Goal: Task Accomplishment & Management: Manage account settings

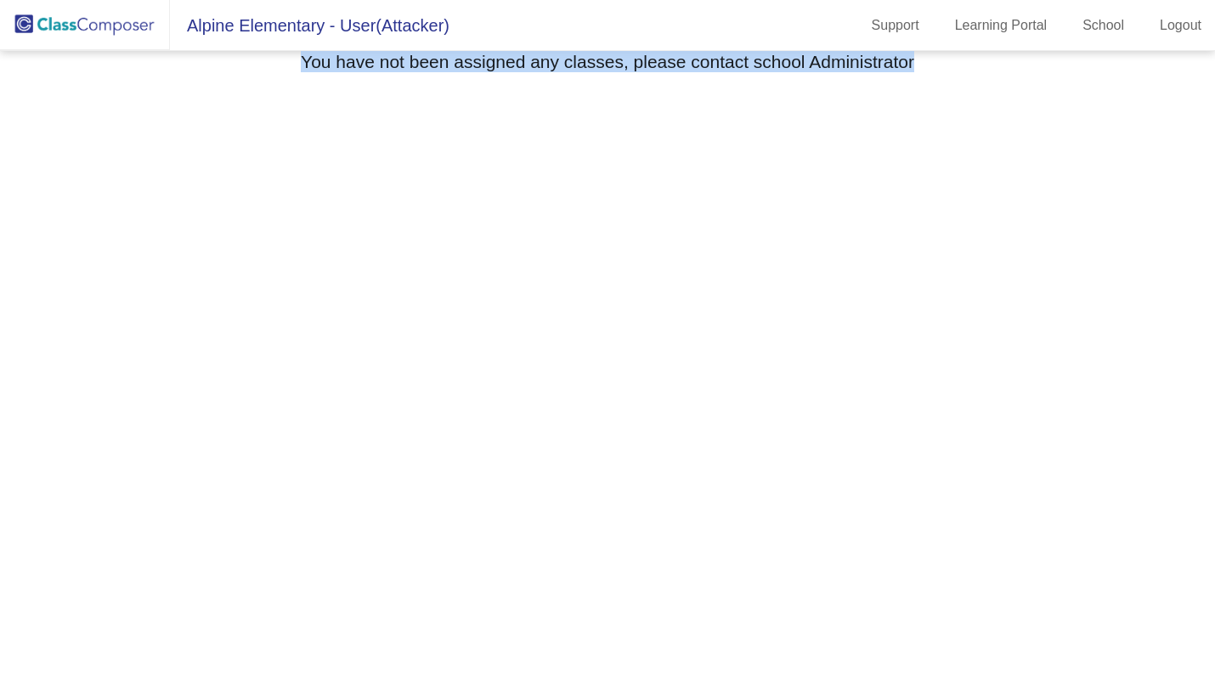
drag, startPoint x: 274, startPoint y: 59, endPoint x: 944, endPoint y: 73, distance: 669.5
click at [944, 73] on div "You have not been assigned any classes, please contact school Administrator" at bounding box center [608, 64] width 1166 height 26
click at [746, 162] on mat-sidenav-content "Select Grade You have not been assigned any classes, please contact school Admi…" at bounding box center [607, 370] width 1215 height 639
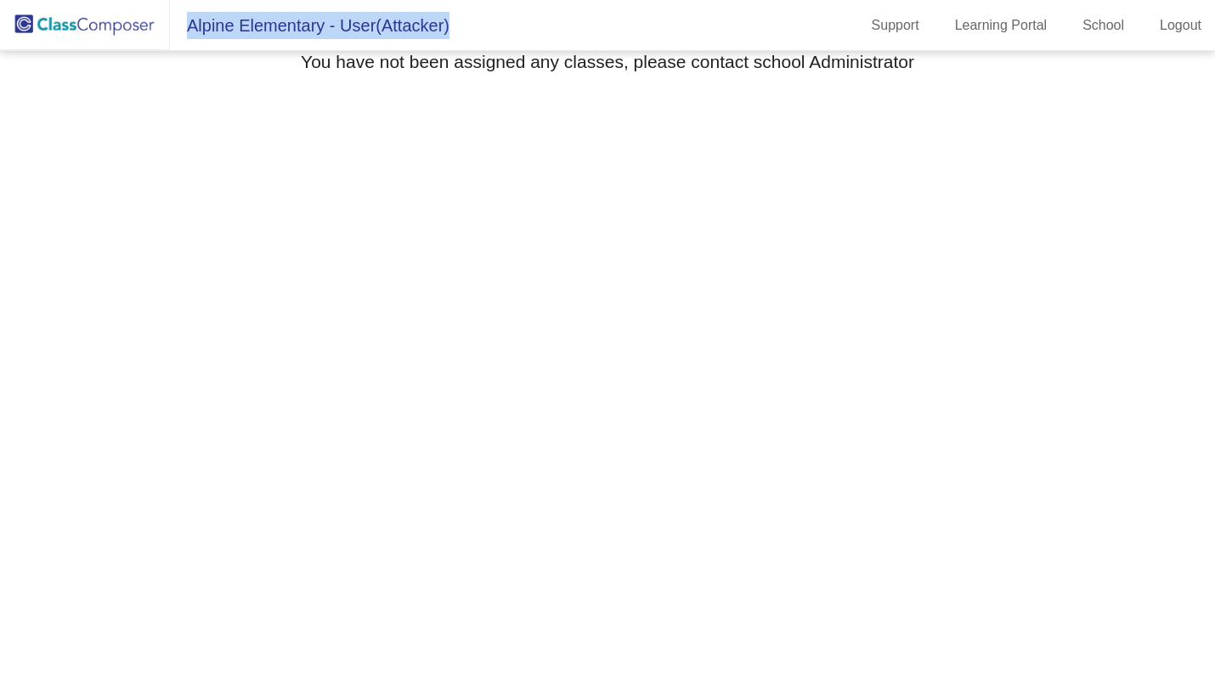
drag, startPoint x: 186, startPoint y: 17, endPoint x: 535, endPoint y: 19, distance: 349.1
click at [535, 19] on mat-toolbar "Alpine Elementary - User(Attacker) Support Learning Portal School Logout" at bounding box center [607, 25] width 1215 height 51
click at [539, 33] on mat-toolbar "Alpine Elementary - User(Attacker) Support Learning Portal School Logout" at bounding box center [607, 25] width 1215 height 51
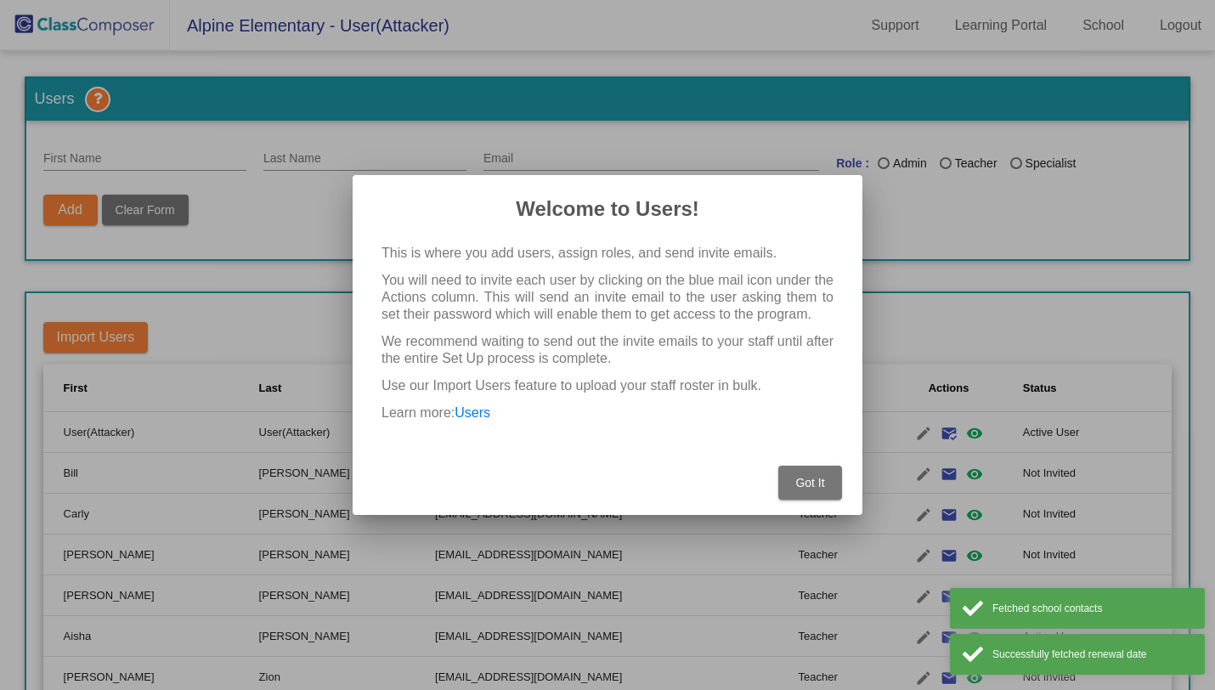
click at [809, 498] on button "Got It" at bounding box center [810, 482] width 64 height 34
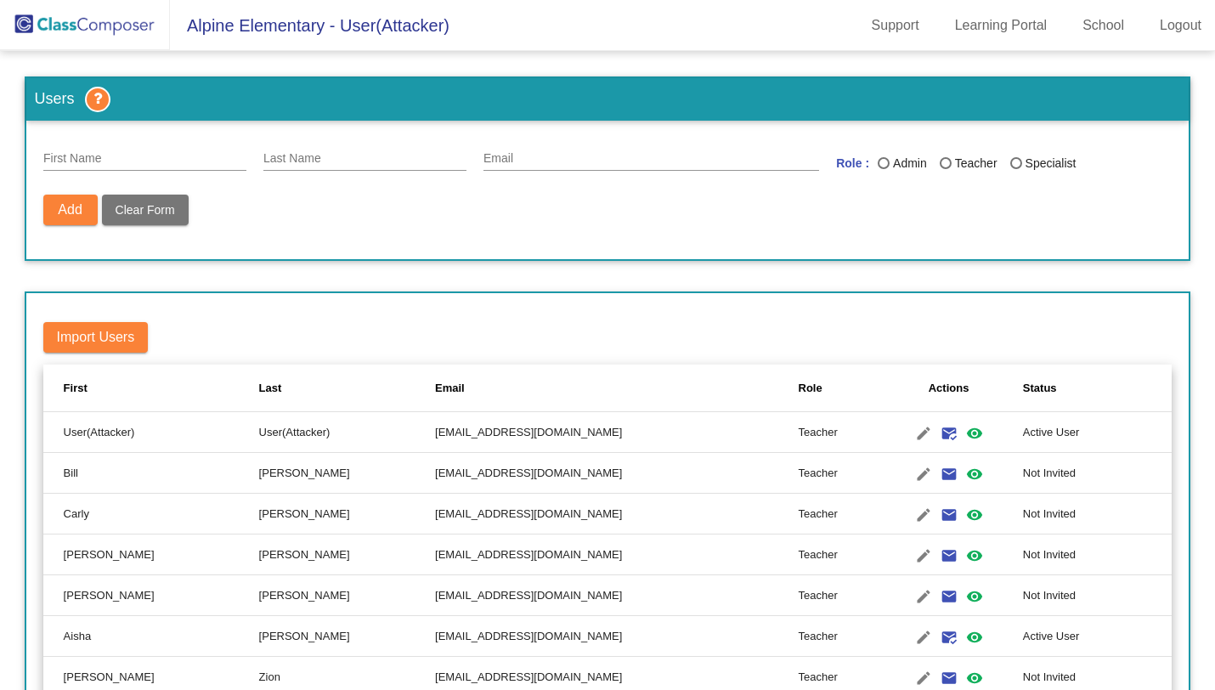
drag, startPoint x: 184, startPoint y: 20, endPoint x: 479, endPoint y: 44, distance: 295.7
click at [479, 44] on mat-toolbar "Alpine Elementary - User(Attacker) Support Learning Portal School Logout" at bounding box center [607, 25] width 1215 height 51
click at [478, 44] on mat-toolbar "Alpine Elementary - User(Attacker) Support Learning Portal School Logout" at bounding box center [607, 25] width 1215 height 51
click at [913, 438] on mat-icon "edit" at bounding box center [923, 433] width 20 height 20
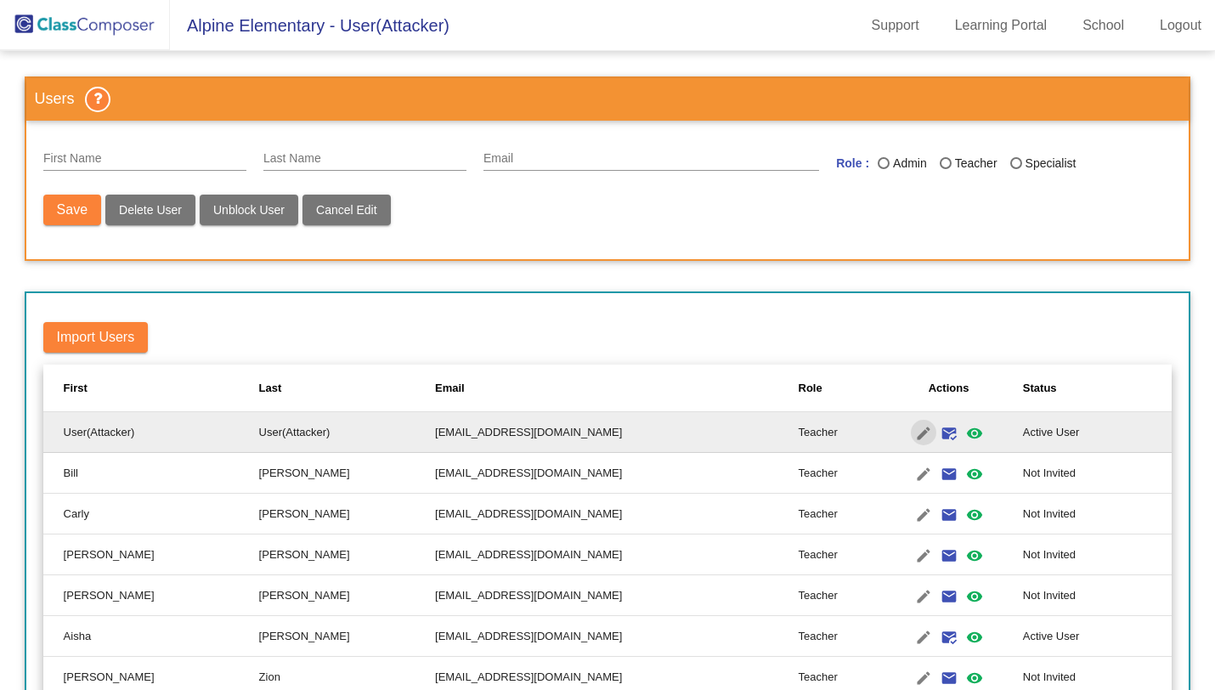
type input "User(Attacker)"
type input "cedepij887@artvara.com"
radio input "true"
click at [425, 348] on mat-toolbar-row "Import Users" at bounding box center [607, 337] width 1129 height 54
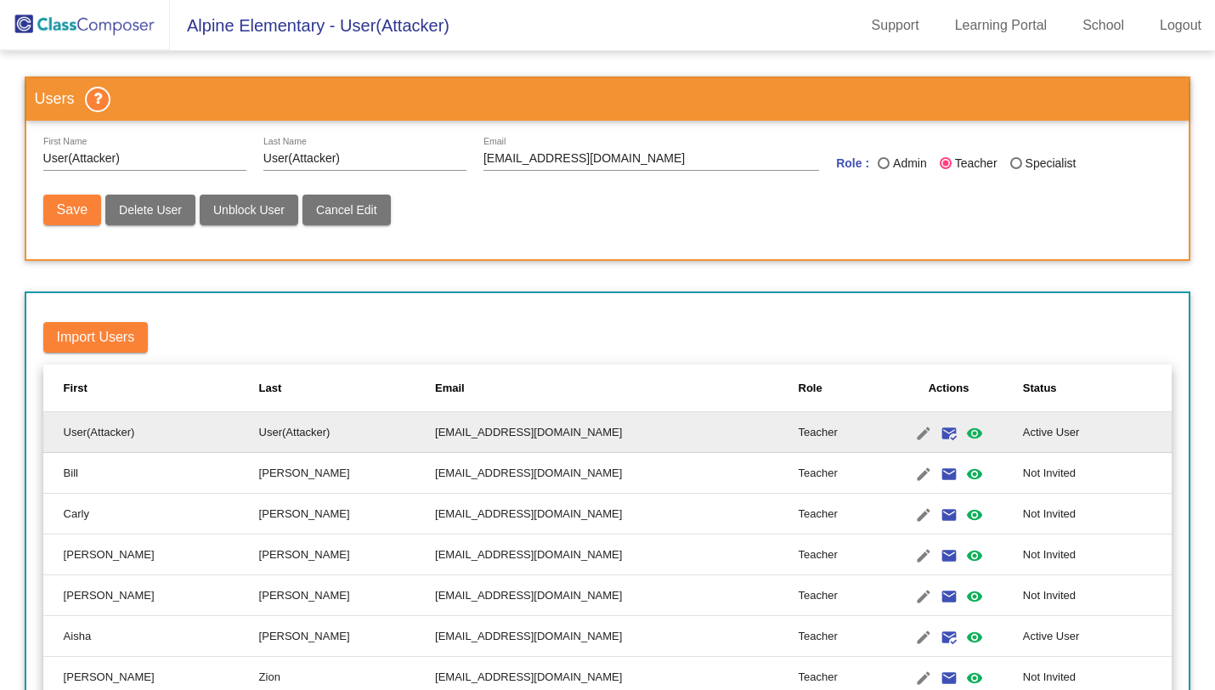
click at [462, 474] on td "bw627252.3hzkwxoc@mailosaur.net" at bounding box center [616, 473] width 363 height 41
click at [323, 217] on button "Cancel Edit" at bounding box center [346, 210] width 88 height 31
radio input "false"
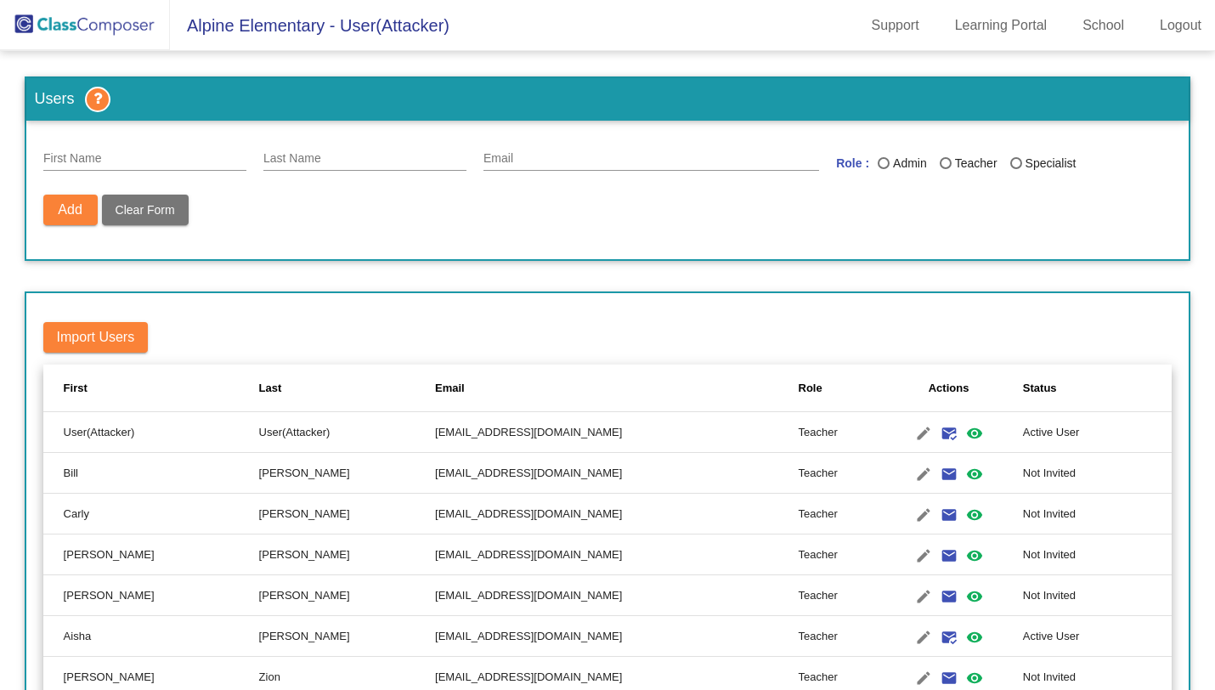
click at [259, 476] on td "Williams" at bounding box center [347, 473] width 176 height 41
click at [913, 477] on mat-icon "edit" at bounding box center [923, 474] width 20 height 20
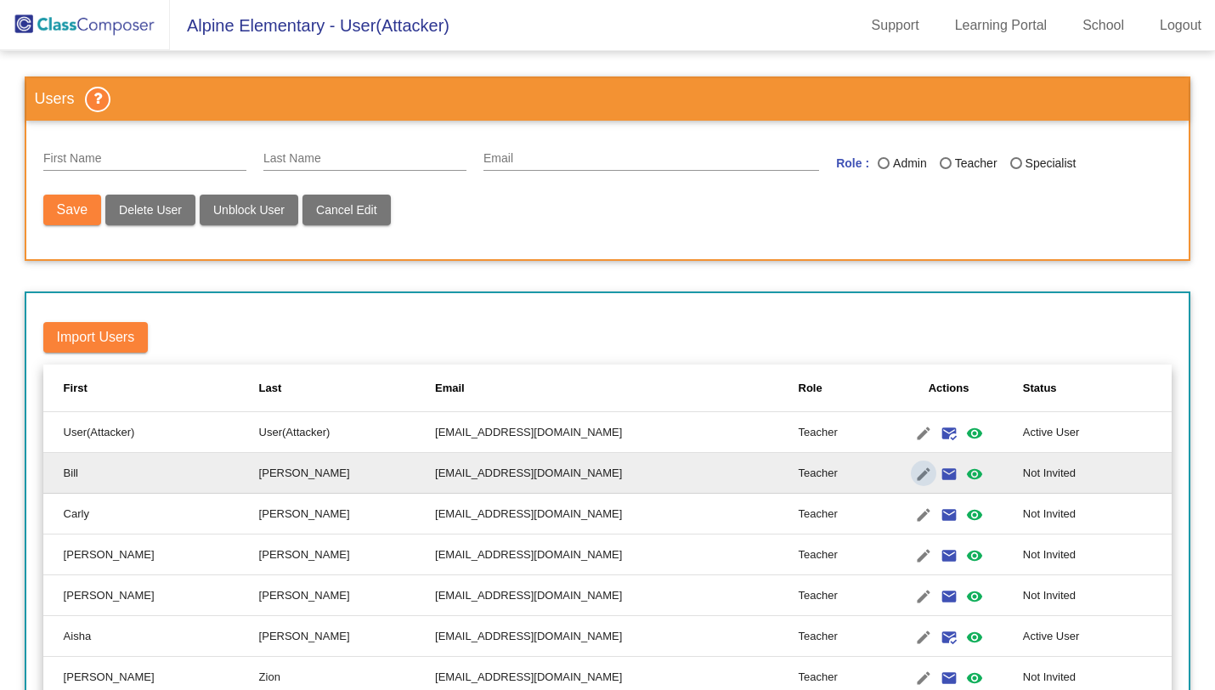
type input "Bill"
type input "Williams"
type input "bw627252.3hzkwxoc@mailosaur.net"
radio input "true"
drag, startPoint x: 40, startPoint y: 207, endPoint x: 768, endPoint y: 374, distance: 746.7
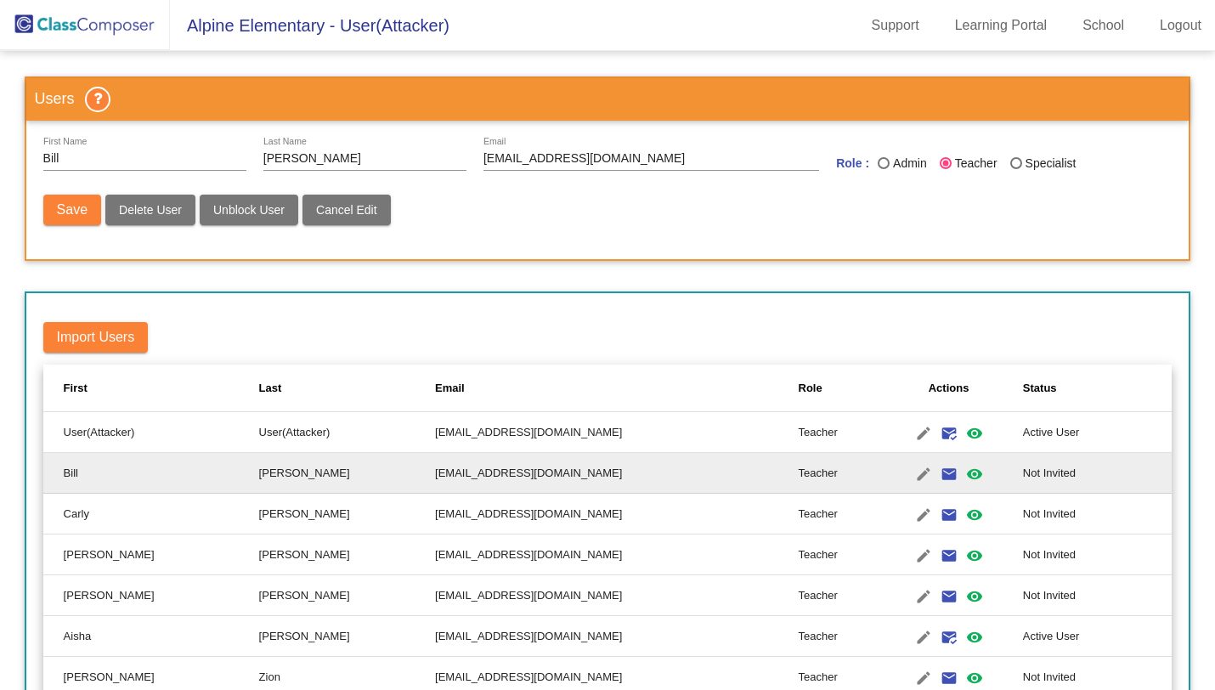
click at [768, 374] on div "Users Bill First Name Williams Last Name bw627252.3hzkwxoc@mailosaur.net Email …" at bounding box center [608, 416] width 1166 height 680
click at [964, 472] on mat-icon "visibility" at bounding box center [974, 474] width 20 height 20
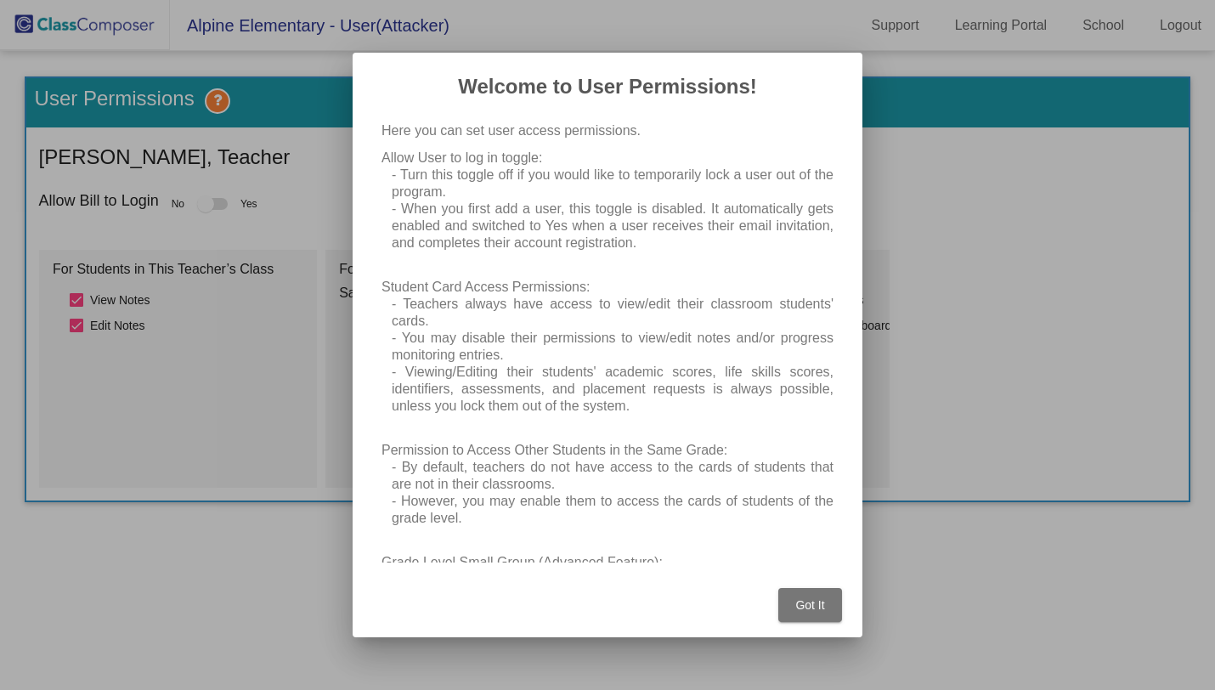
click at [793, 606] on button "Got It" at bounding box center [810, 605] width 64 height 34
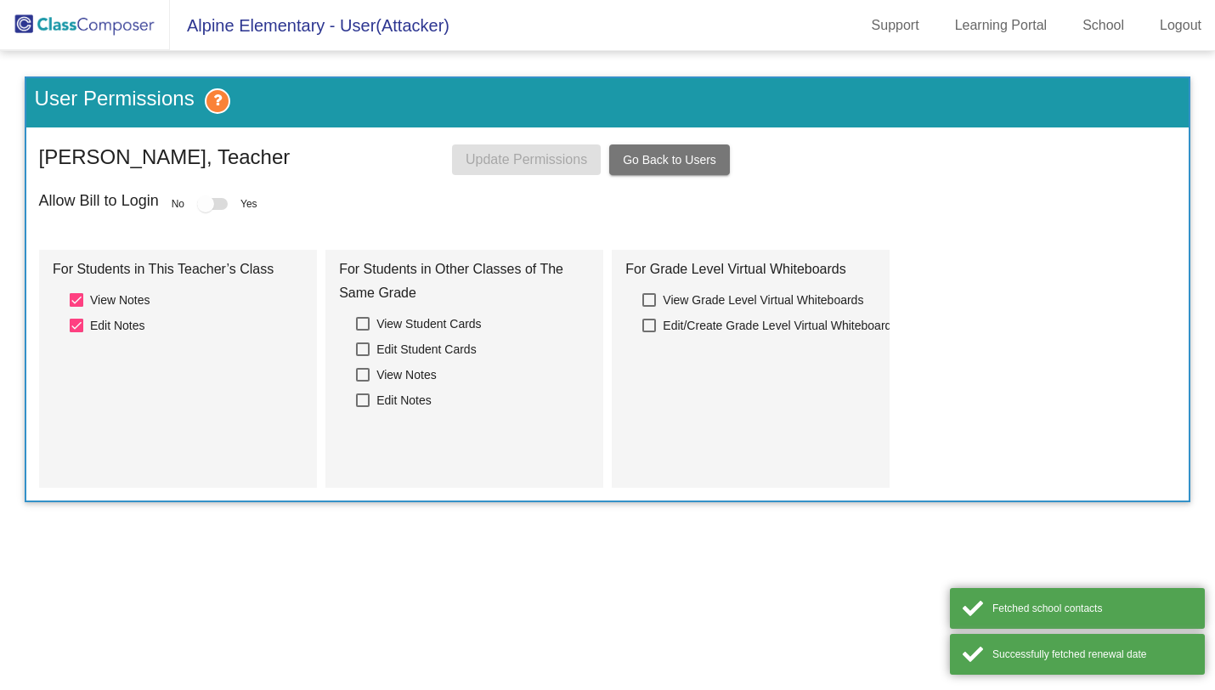
click at [365, 321] on div at bounding box center [363, 324] width 14 height 14
click at [363, 330] on input "View Student Cards" at bounding box center [362, 330] width 1 height 1
checkbox input "true"
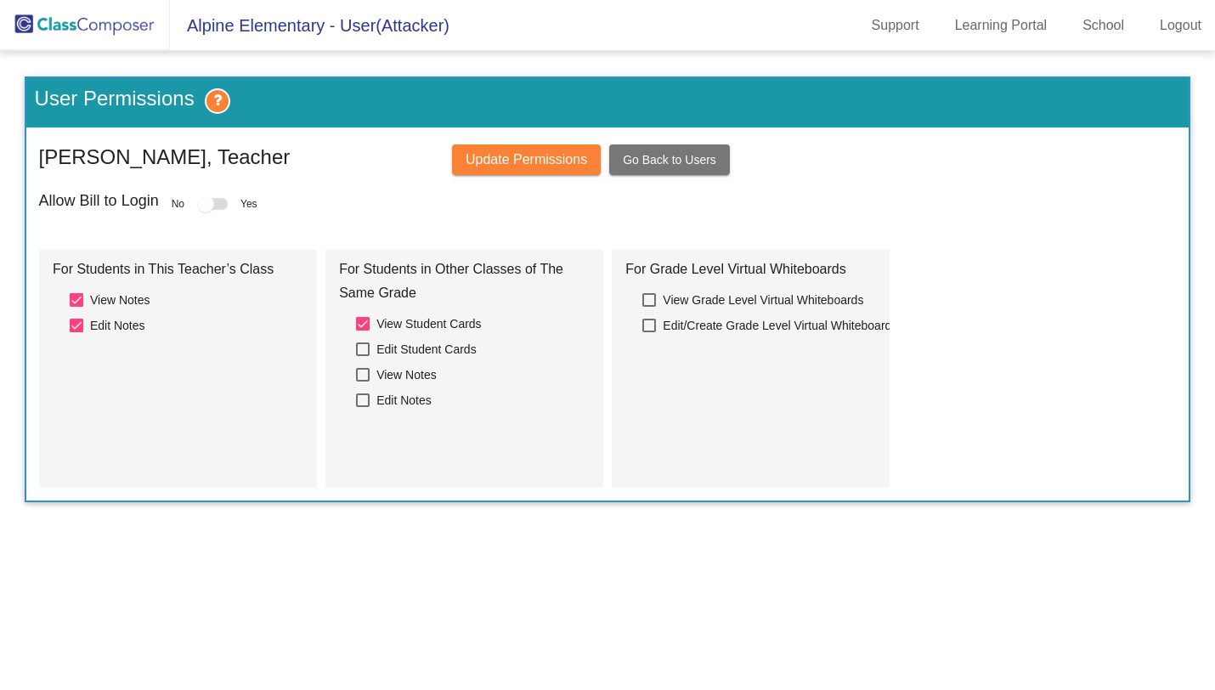
click at [362, 355] on div at bounding box center [363, 349] width 14 height 14
click at [362, 356] on input "Edit Student Cards" at bounding box center [362, 356] width 1 height 1
checkbox input "true"
click at [360, 372] on div at bounding box center [363, 375] width 14 height 14
click at [362, 381] on input "View Notes" at bounding box center [362, 381] width 1 height 1
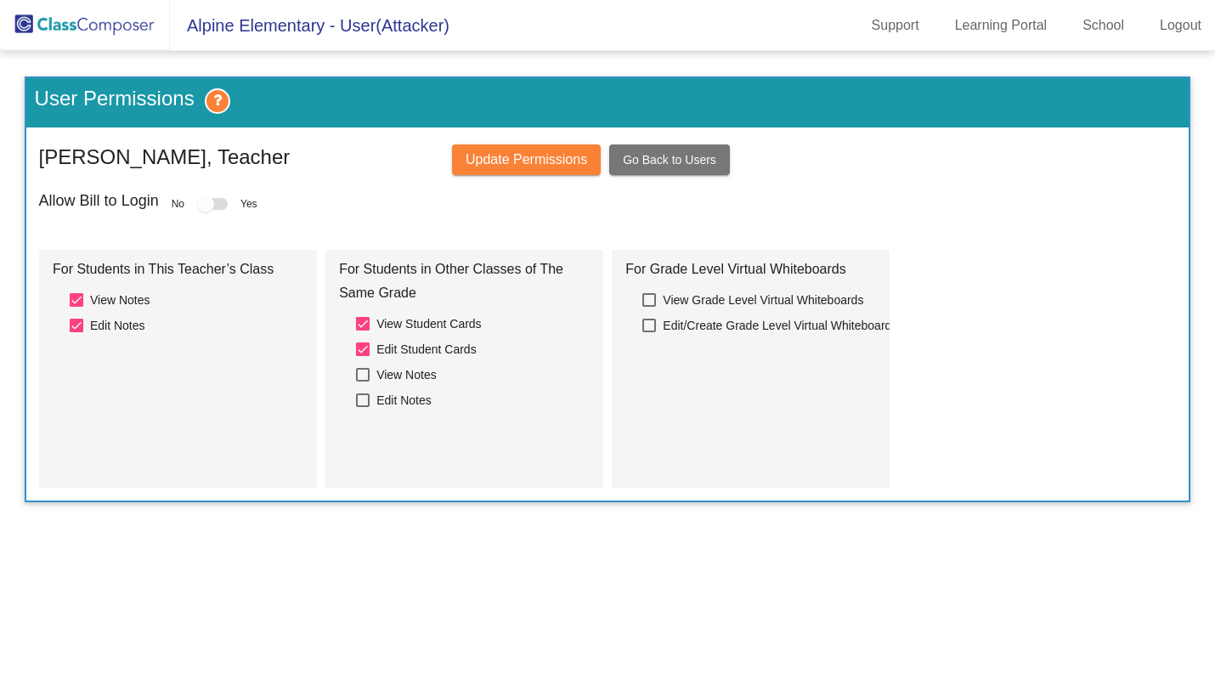
checkbox input "true"
click at [367, 401] on div at bounding box center [363, 400] width 14 height 14
click at [363, 407] on input "Edit Notes" at bounding box center [362, 407] width 1 height 1
checkbox input "true"
click at [650, 305] on div at bounding box center [649, 300] width 14 height 14
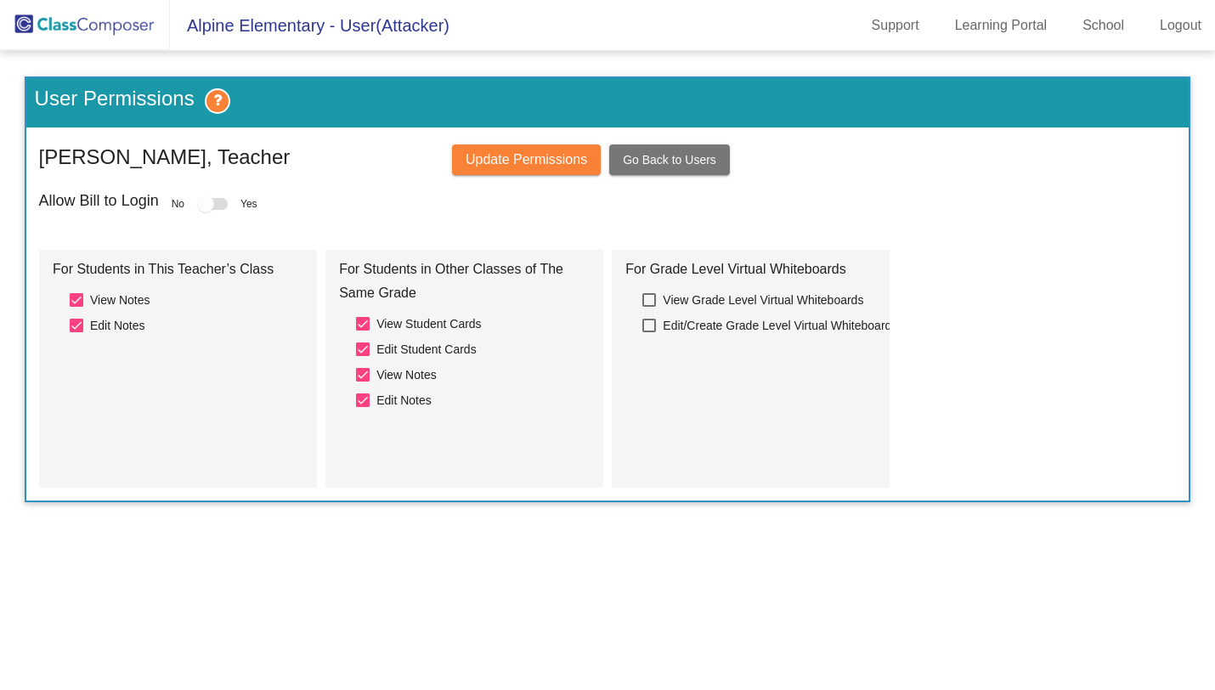
click at [649, 307] on input "View Grade Level Virtual Whiteboards" at bounding box center [648, 307] width 1 height 1
checkbox input "true"
click at [651, 324] on div at bounding box center [649, 326] width 14 height 14
click at [649, 332] on input "Edit/Create Grade Level Virtual Whiteboards" at bounding box center [648, 332] width 1 height 1
checkbox input "true"
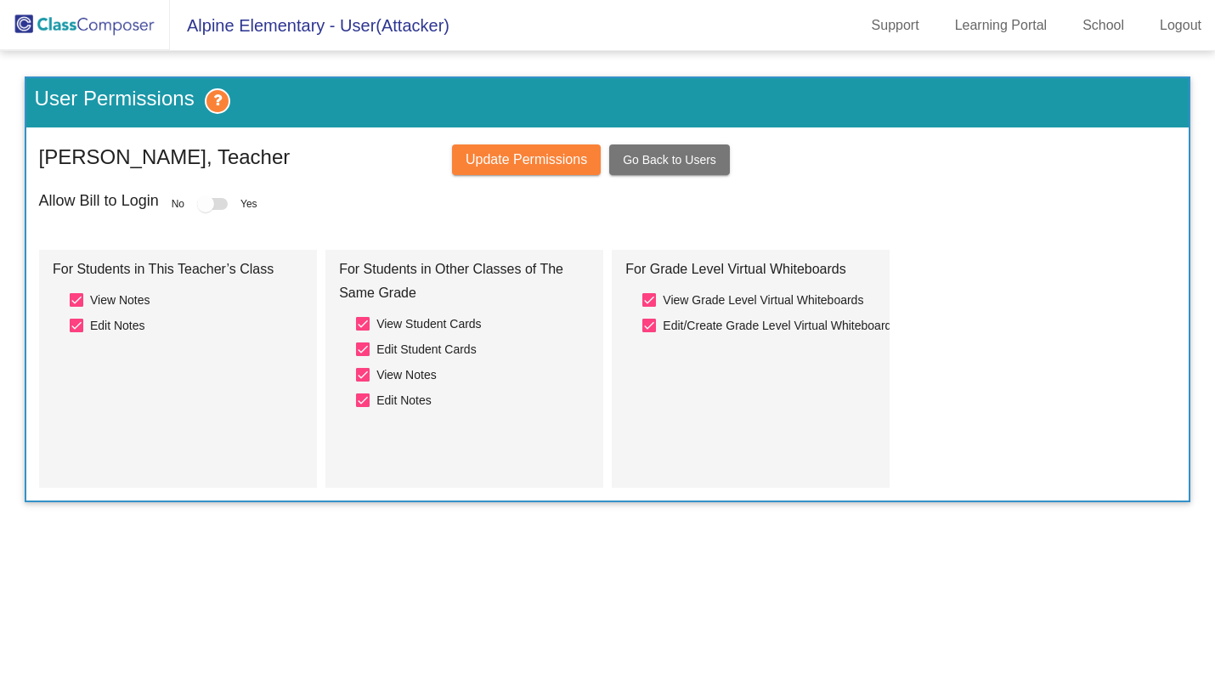
click at [537, 171] on button "Update Permissions" at bounding box center [526, 159] width 149 height 31
click at [364, 330] on div at bounding box center [363, 324] width 14 height 14
click at [363, 330] on input "View Student Cards" at bounding box center [362, 330] width 1 height 1
checkbox input "false"
click at [364, 358] on label "Edit Student Cards" at bounding box center [416, 349] width 121 height 20
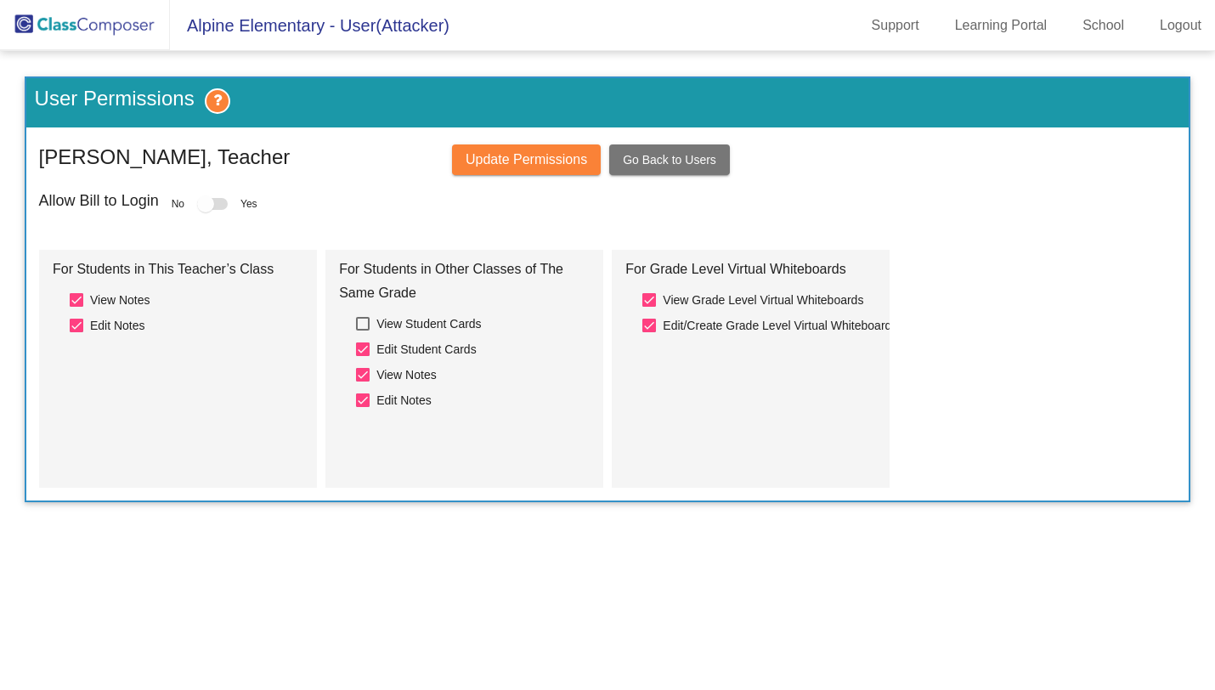
click at [363, 357] on input "Edit Student Cards" at bounding box center [362, 356] width 1 height 1
checkbox input "false"
click at [362, 373] on div at bounding box center [363, 375] width 14 height 14
click at [362, 381] on input "View Notes" at bounding box center [362, 381] width 1 height 1
checkbox input "false"
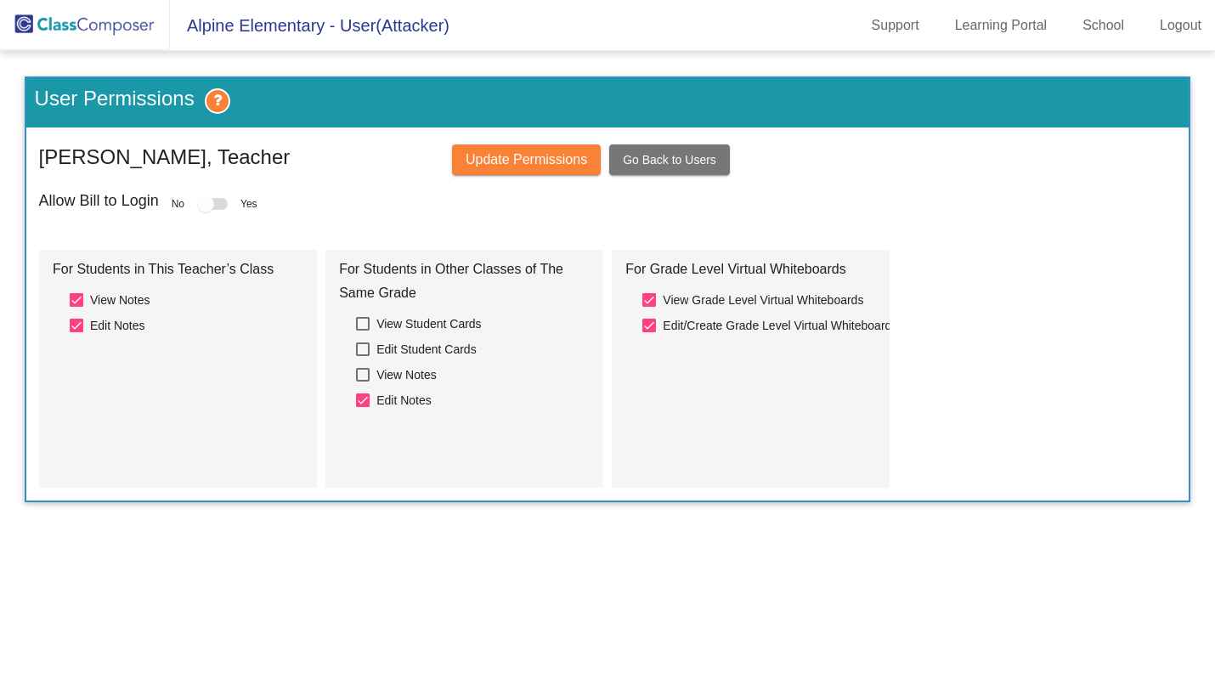
click at [363, 403] on div at bounding box center [363, 400] width 14 height 14
click at [363, 407] on input "Edit Notes" at bounding box center [362, 407] width 1 height 1
checkbox input "false"
click at [653, 329] on div at bounding box center [649, 326] width 14 height 14
click at [649, 332] on input "Edit/Create Grade Level Virtual Whiteboards" at bounding box center [648, 332] width 1 height 1
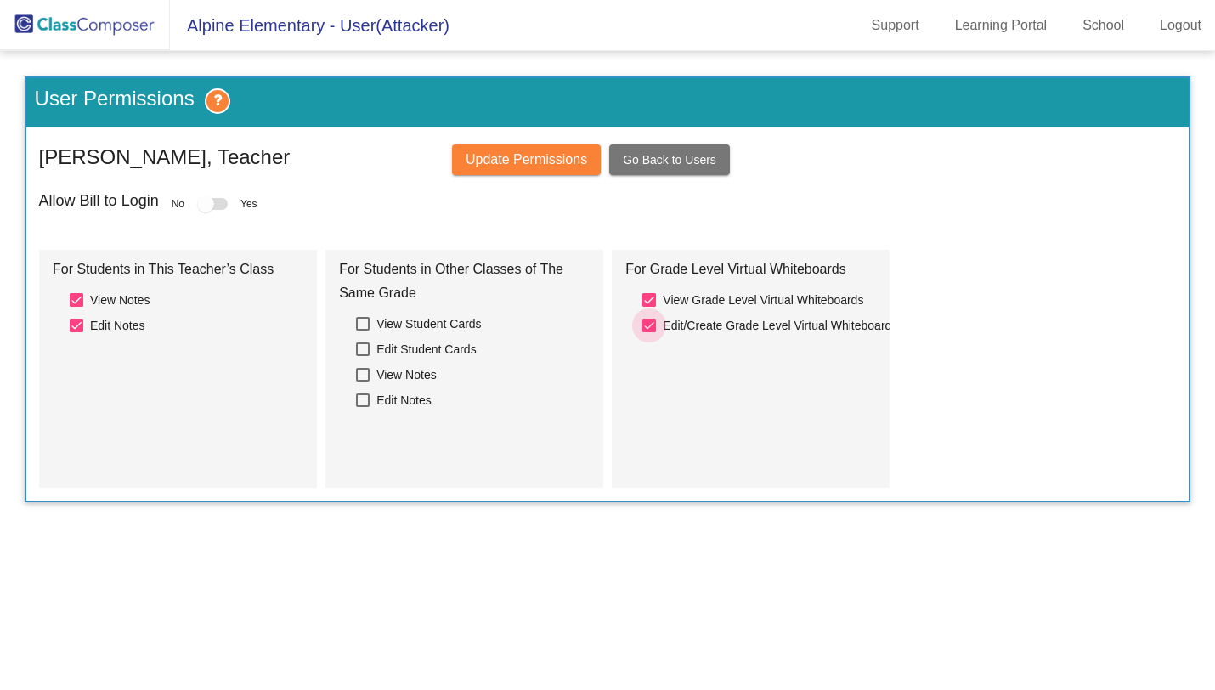
checkbox input "false"
click at [653, 301] on div at bounding box center [649, 300] width 14 height 14
click at [649, 307] on input "View Grade Level Virtual Whiteboards" at bounding box center [648, 307] width 1 height 1
checkbox input "false"
click at [550, 157] on span "Update Permissions" at bounding box center [525, 159] width 121 height 14
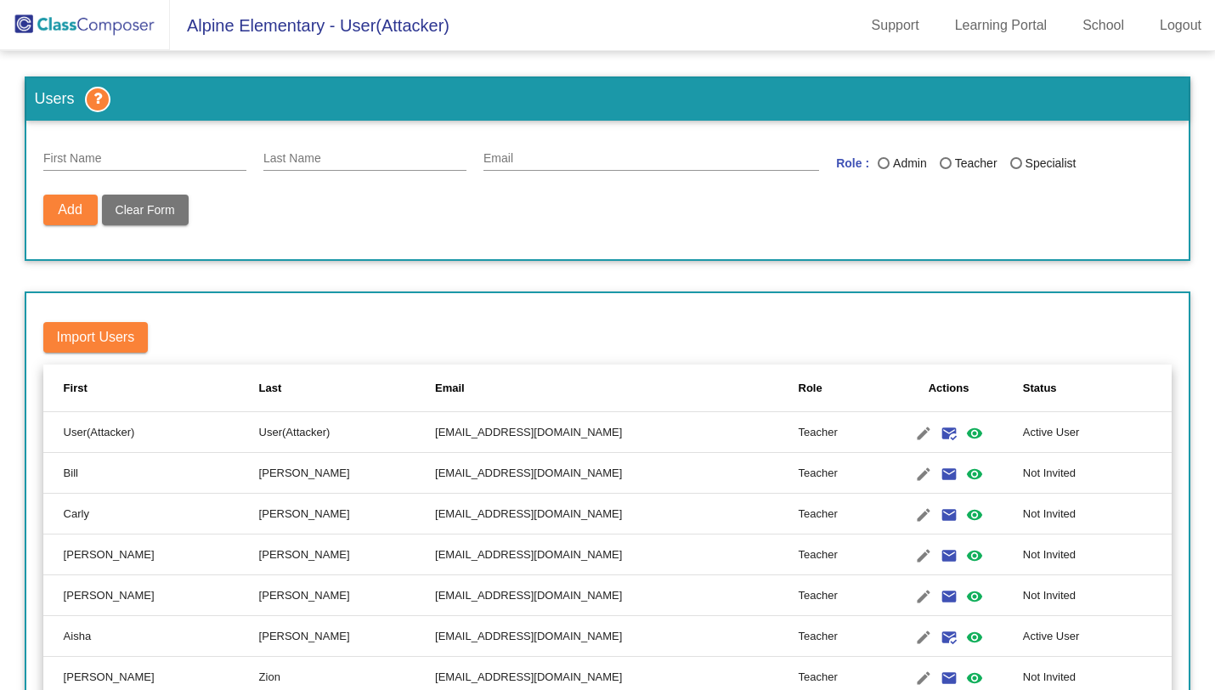
drag, startPoint x: 194, startPoint y: 25, endPoint x: 506, endPoint y: 37, distance: 312.8
click at [507, 37] on mat-toolbar "Alpine Elementary - User(Attacker) Support Learning Portal School Logout" at bounding box center [607, 25] width 1215 height 51
click at [506, 37] on mat-toolbar "Alpine Elementary - User(Attacker) Support Learning Portal School Logout" at bounding box center [607, 25] width 1215 height 51
click at [1166, 35] on link "Logout" at bounding box center [1180, 25] width 69 height 27
